Goal: Information Seeking & Learning: Learn about a topic

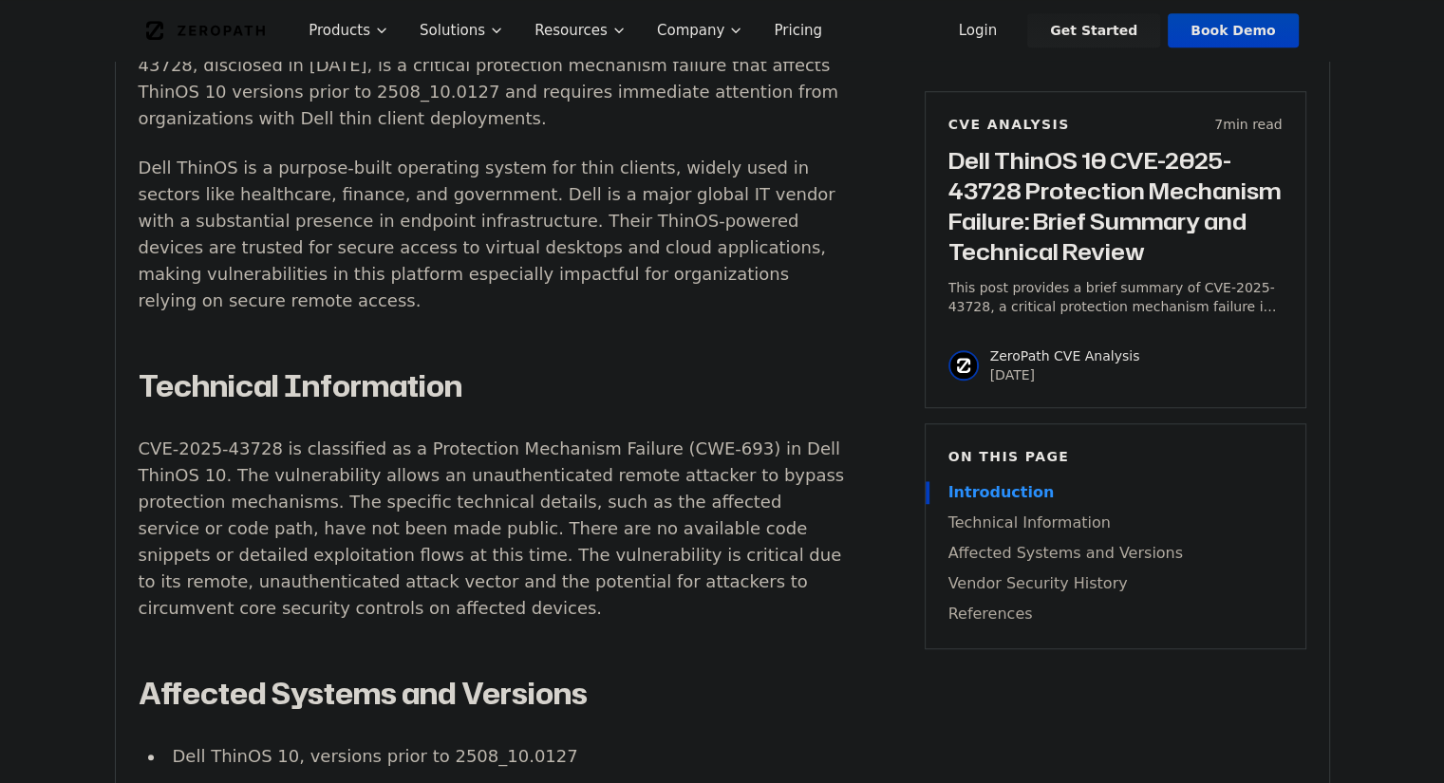
scroll to position [1381, 0]
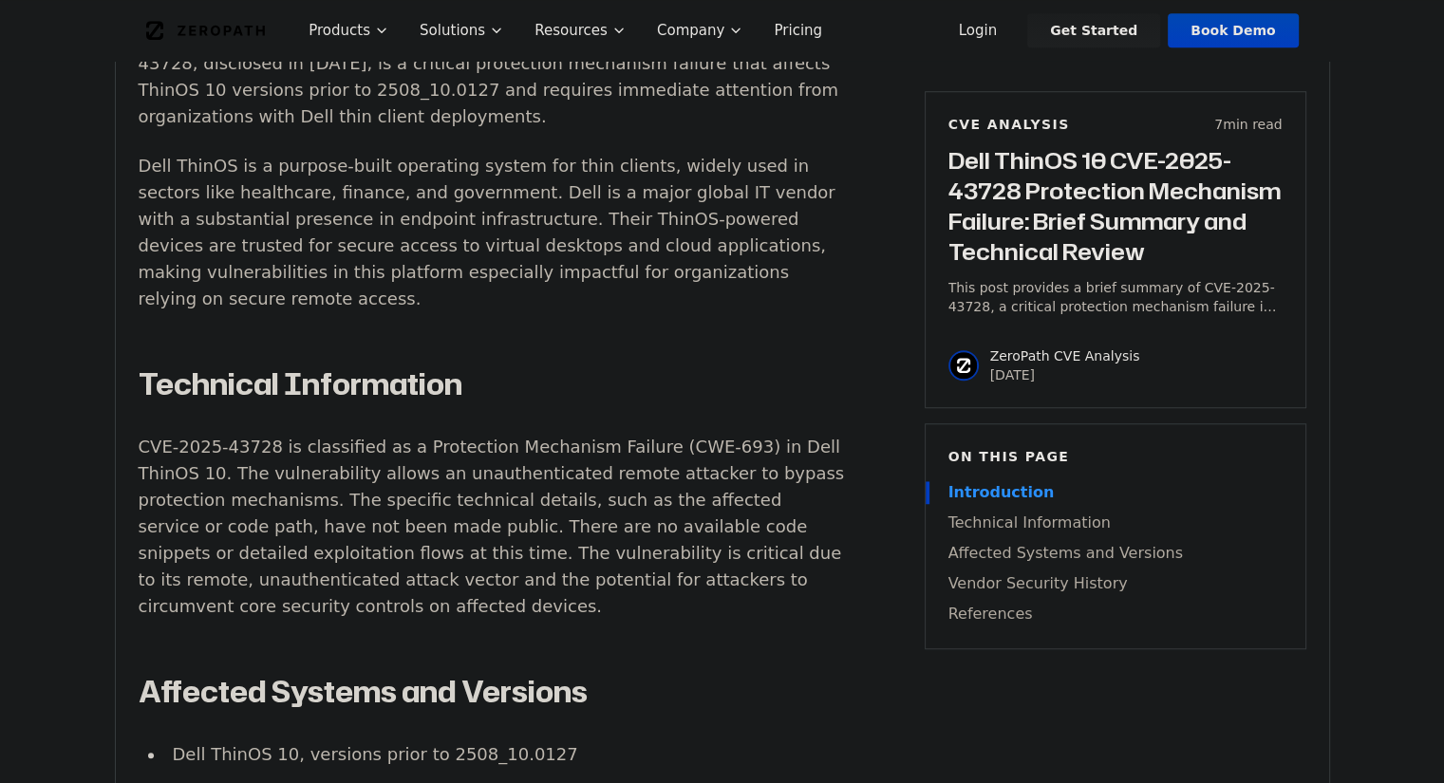
click at [486, 536] on p "CVE-2025-43728 is classified as a Protection Mechanism Failure (CWE-693) in Del…" at bounding box center [492, 527] width 706 height 186
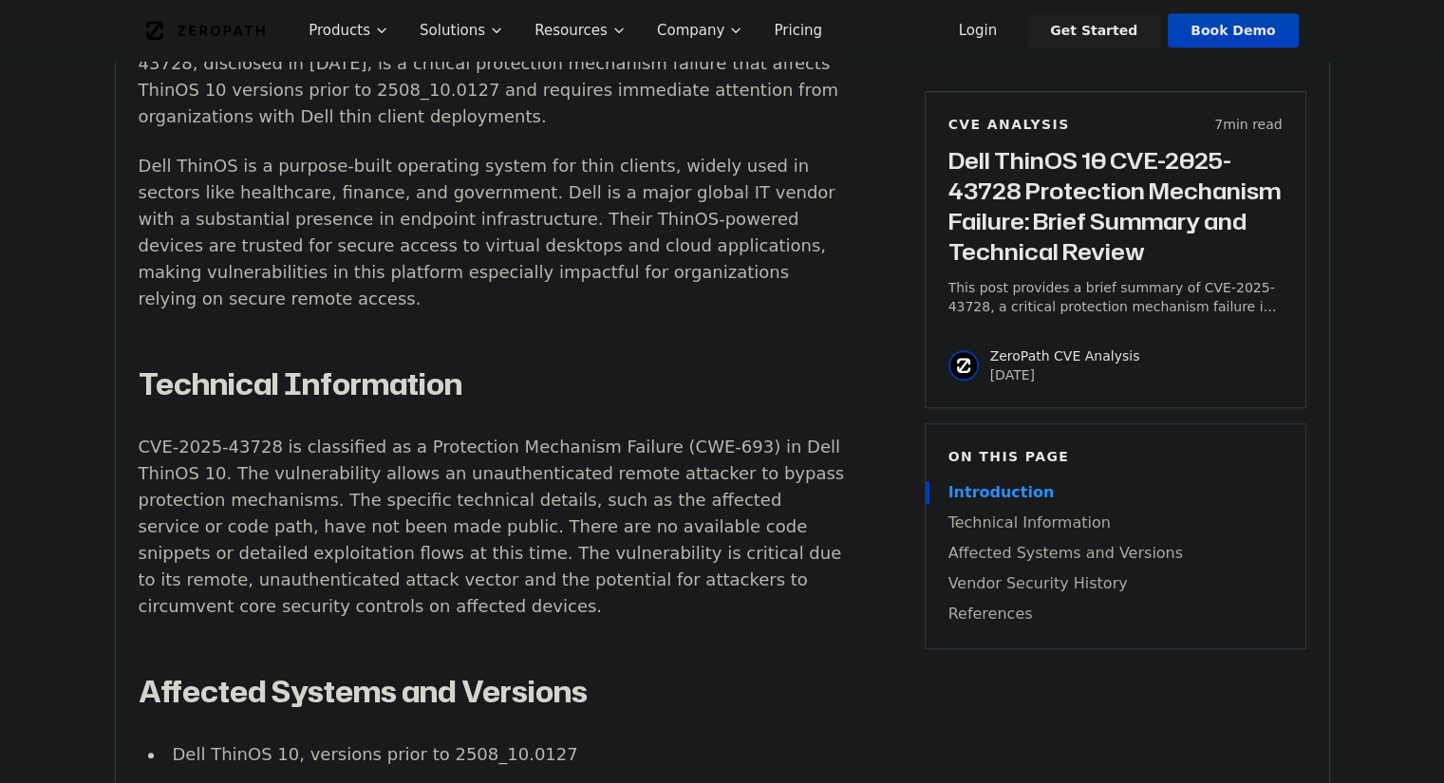
click at [546, 527] on p "CVE-2025-43728 is classified as a Protection Mechanism Failure (CWE-693) in Del…" at bounding box center [492, 527] width 706 height 186
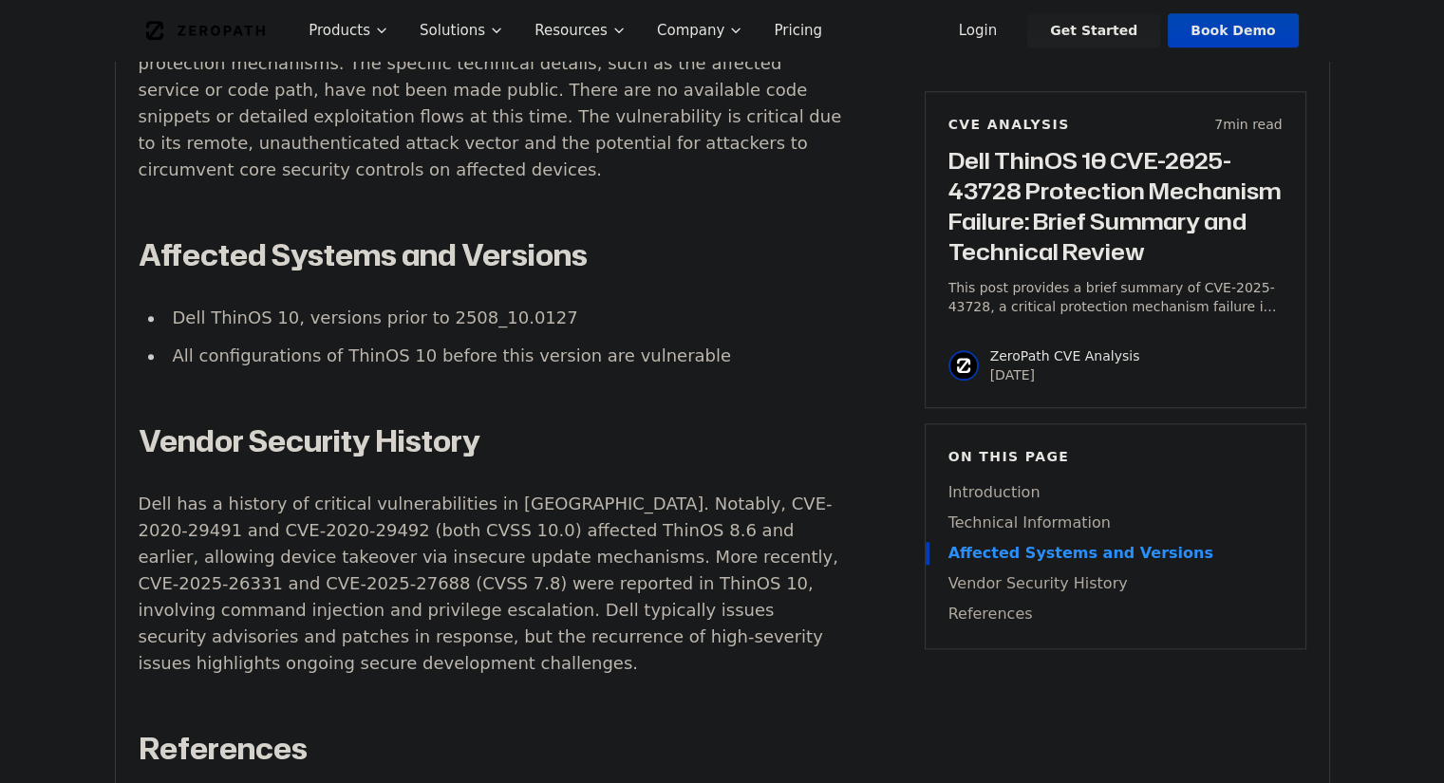
scroll to position [1850, 0]
